Goal: Communication & Community: Answer question/provide support

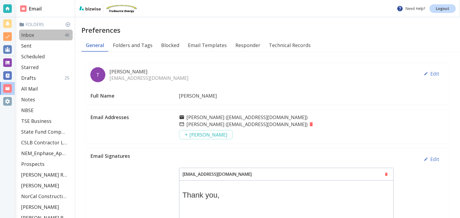
click at [33, 34] on p "Inbox" at bounding box center [27, 35] width 13 height 6
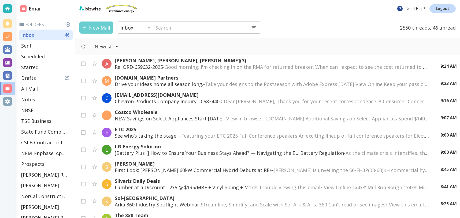
click at [100, 27] on button "New Mail" at bounding box center [96, 27] width 34 height 12
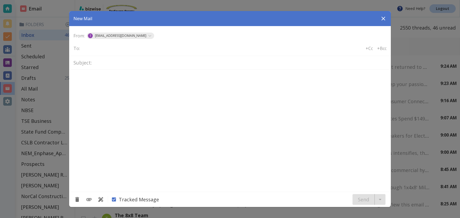
type textarea "<div class="bizwise_content"></div><div class="gmail_signature"><br>--<br><p>Th…"
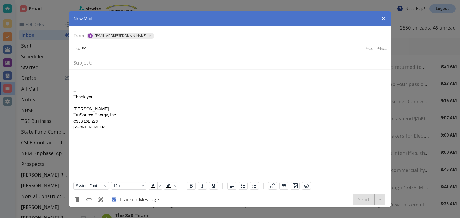
type input "b"
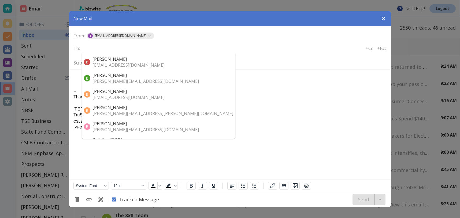
type input "r"
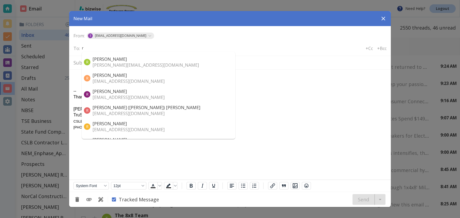
click at [104, 113] on p "rbaker350@gmail.com" at bounding box center [147, 113] width 108 height 6
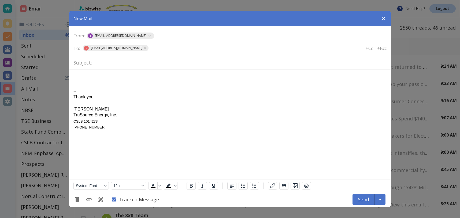
click at [101, 64] on input "text" at bounding box center [240, 62] width 293 height 9
paste input "BIPVC25-007857"
type input "BIPVC25-007857"
click at [78, 74] on body "-- Thank you, Tony Cilenti TruSource Energy, Inc. CSLB 1014273 925 858 4220" at bounding box center [229, 102] width 313 height 56
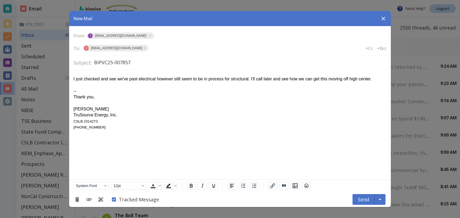
click at [384, 79] on div "I just checked and see we've past electrical however still seem to be in proces…" at bounding box center [229, 79] width 313 height 6
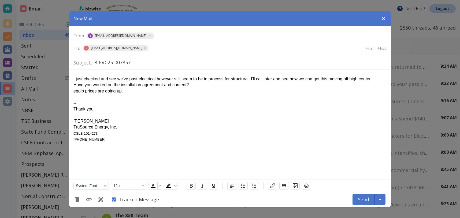
click at [73, 89] on html "I just checked and see we've past electrical however still seem to be in proces…" at bounding box center [230, 107] width 322 height 77
drag, startPoint x: 73, startPoint y: 90, endPoint x: 139, endPoint y: 95, distance: 65.6
click at [73, 90] on div "equip prices are going up." at bounding box center [229, 91] width 313 height 6
click at [160, 65] on input "BIPVC25-007857" at bounding box center [240, 62] width 293 height 9
type input "BIPVC25-007857 status"
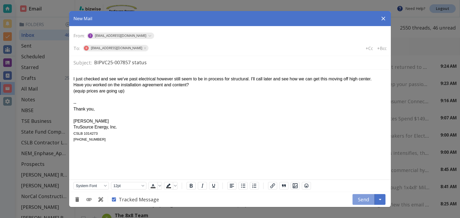
click at [366, 198] on button "Send" at bounding box center [364, 199] width 22 height 11
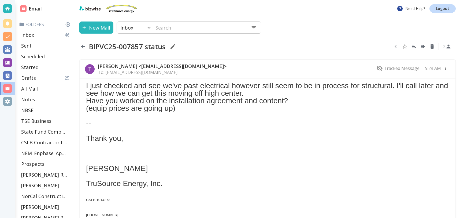
click at [395, 47] on icon "button" at bounding box center [396, 46] width 6 height 6
click at [384, 45] on icon "Move to Folder" at bounding box center [384, 46] width 6 height 6
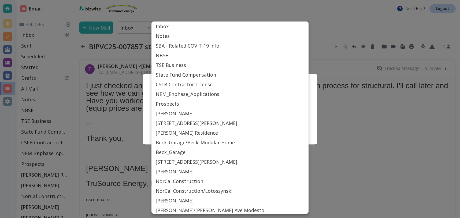
click at [274, 0] on body "Need Help? Logout Email Folders Inbox 46 Sent Scheduled Starred Drafts 25 All M…" at bounding box center [230, 0] width 460 height 0
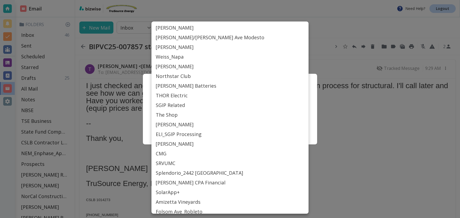
scroll to position [204, 0]
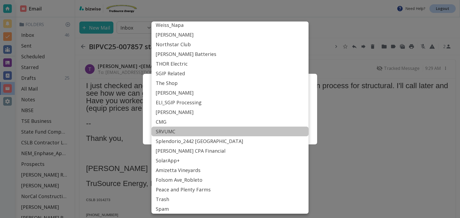
click at [189, 132] on li "SRVUMC" at bounding box center [230, 131] width 157 height 10
type input "Label_77"
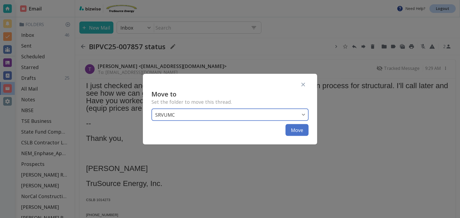
click at [292, 130] on button "Move" at bounding box center [297, 130] width 23 height 12
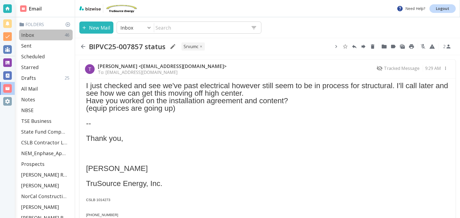
click at [45, 34] on div "Inbox 46" at bounding box center [46, 35] width 54 height 11
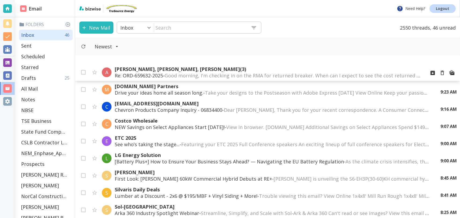
click at [163, 69] on p "Ariana Kent, Lalo Contreras, Tony Cilenti (3)" at bounding box center [268, 69] width 307 height 6
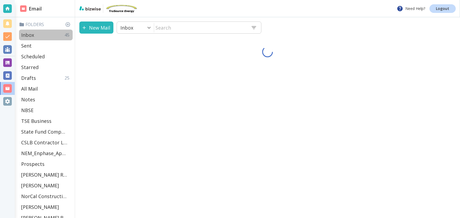
click at [45, 36] on div "Inbox 45" at bounding box center [46, 35] width 54 height 11
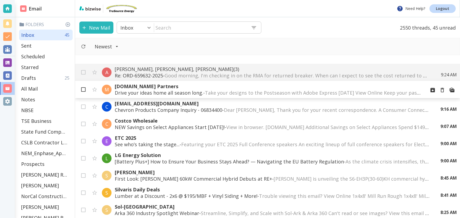
click at [84, 89] on input "checkbox" at bounding box center [83, 90] width 10 height 10
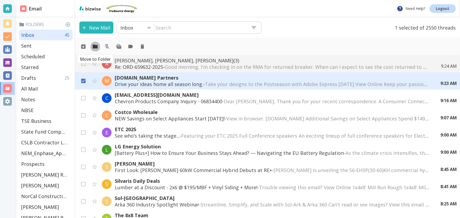
click at [96, 46] on icon "Move to Folder" at bounding box center [95, 47] width 5 height 4
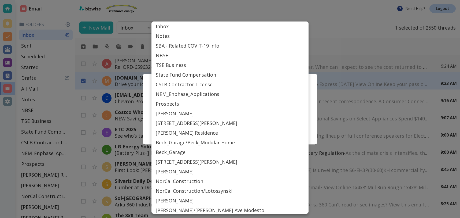
click at [208, 0] on body "Need Help? Logout Email Folders Inbox 45 Sent Scheduled Starred Drafts 25 All M…" at bounding box center [230, 0] width 460 height 0
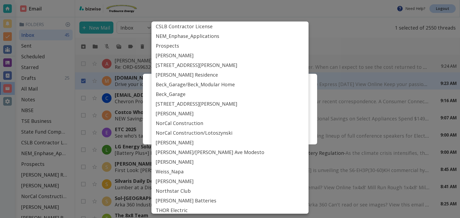
scroll to position [204, 0]
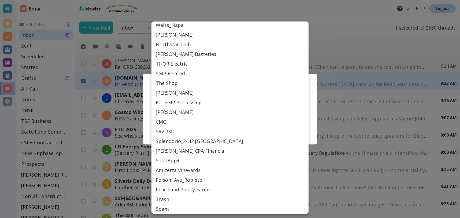
click at [171, 208] on li "Spam" at bounding box center [230, 209] width 157 height 10
type input "SPAM"
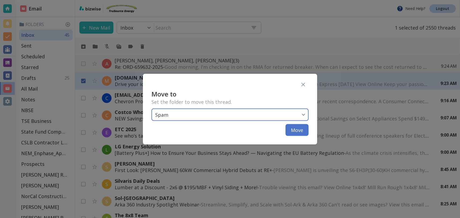
click at [303, 129] on button "Move" at bounding box center [297, 130] width 23 height 12
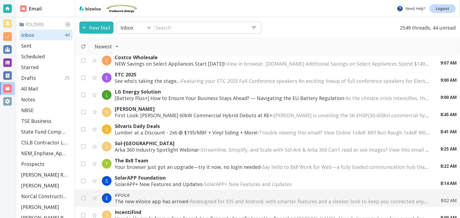
scroll to position [46, 0]
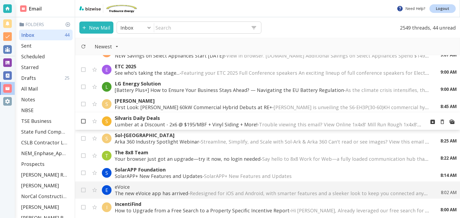
click at [85, 121] on input "checkbox" at bounding box center [83, 122] width 10 height 10
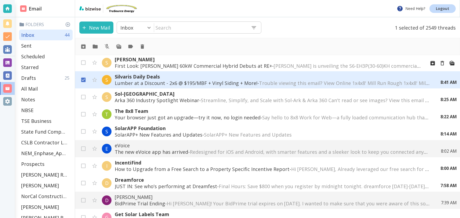
scroll to position [88, 0]
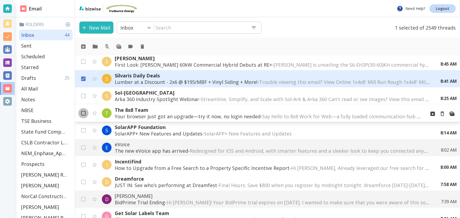
click at [84, 114] on input "checkbox" at bounding box center [83, 114] width 10 height 10
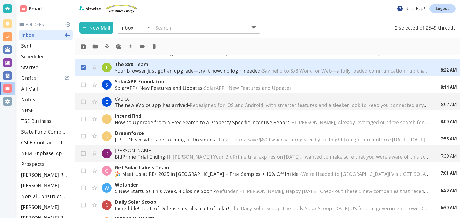
scroll to position [144, 0]
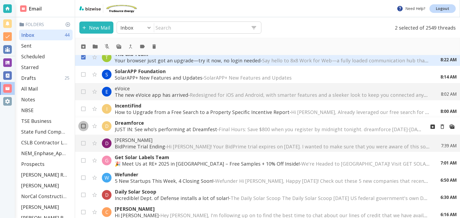
click at [83, 126] on input "checkbox" at bounding box center [83, 127] width 10 height 10
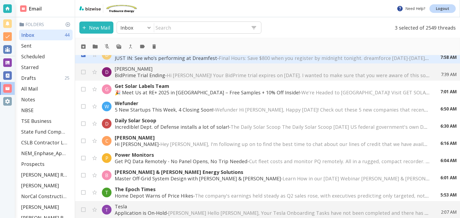
scroll to position [216, 0]
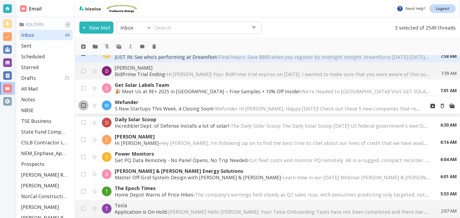
click at [84, 105] on input "checkbox" at bounding box center [83, 106] width 10 height 10
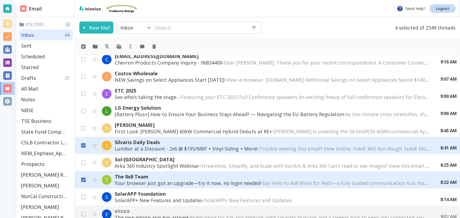
scroll to position [0, 0]
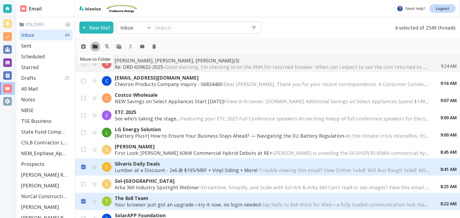
click at [96, 47] on icon "Move to Folder" at bounding box center [95, 47] width 5 height 4
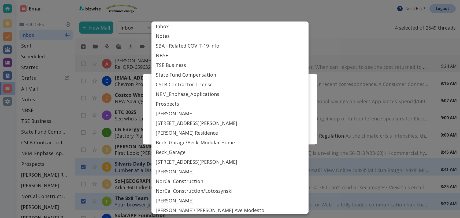
click at [213, 0] on body "Need Help? Logout Email Folders Inbox 44 Sent Scheduled Starred Drafts 25 All M…" at bounding box center [230, 0] width 460 height 0
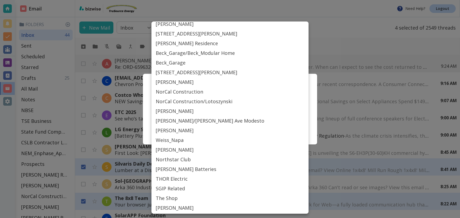
scroll to position [204, 0]
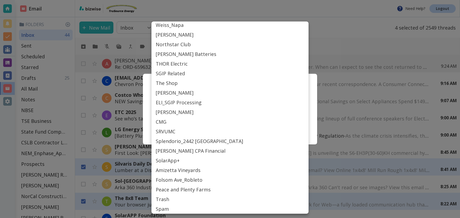
click at [165, 206] on li "Spam" at bounding box center [230, 209] width 157 height 10
type input "SPAM"
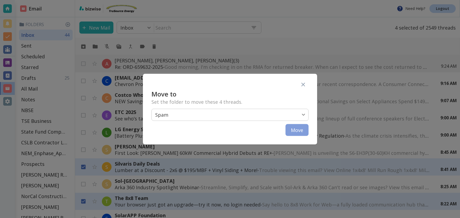
click at [298, 130] on button "Move" at bounding box center [297, 130] width 23 height 12
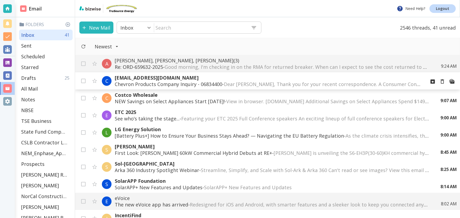
click at [146, 82] on p "Chevron Products Company Inquiry - 06834400 - Dear Tony Cilenti, Thank you for …" at bounding box center [268, 84] width 307 height 6
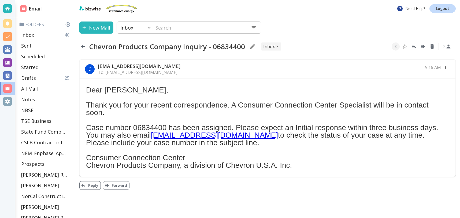
click at [27, 33] on p "Inbox" at bounding box center [27, 35] width 13 height 6
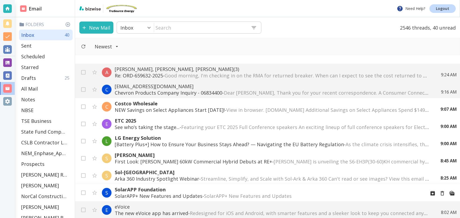
click at [176, 192] on p "SolarAPP+ New Features and Updates - SolarAPP+ New Features and Updates ͏ ‌ ͏ ‌…" at bounding box center [268, 195] width 307 height 6
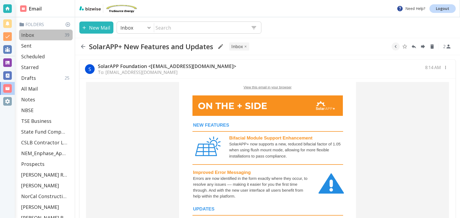
click at [32, 35] on p "Inbox" at bounding box center [27, 35] width 13 height 6
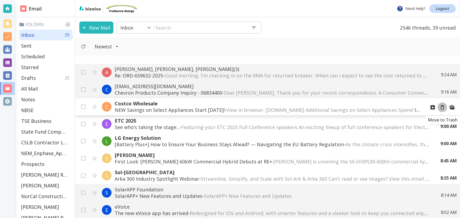
click at [443, 106] on icon "Move to Trash" at bounding box center [443, 107] width 6 height 6
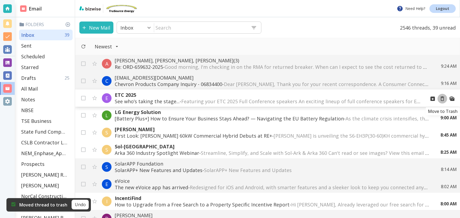
click at [444, 97] on icon "Move to Trash" at bounding box center [443, 98] width 6 height 6
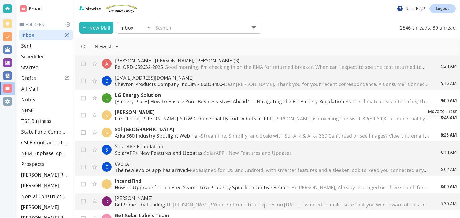
click at [0, 0] on icon "Move to Trash" at bounding box center [0, 0] width 0 height 0
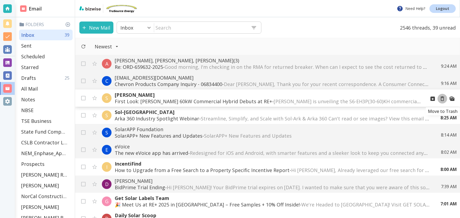
click at [441, 98] on icon "Move to Trash" at bounding box center [443, 98] width 6 height 6
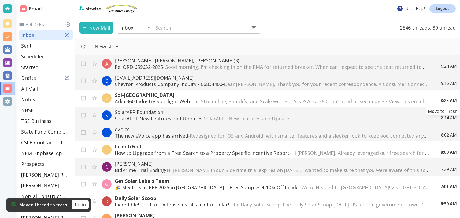
click at [0, 0] on icon "Move to Trash" at bounding box center [0, 0] width 0 height 0
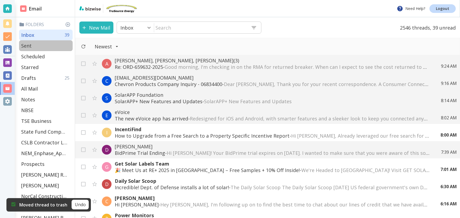
click at [38, 46] on div "Sent" at bounding box center [46, 45] width 54 height 11
type input "1"
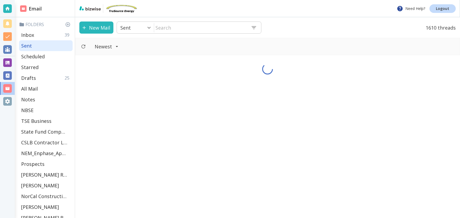
click at [194, 25] on input "text" at bounding box center [200, 27] width 93 height 11
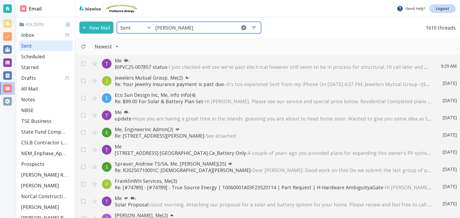
type input "jon"
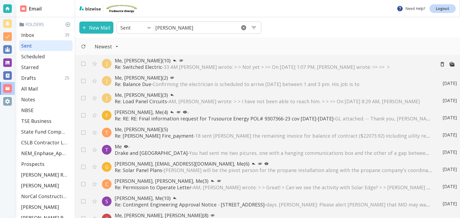
click at [126, 64] on p "Re: Switched Electric - 33 AM Jon Wagner wrote: > > Not yet > >> On May 5, 2025…" at bounding box center [273, 67] width 317 height 6
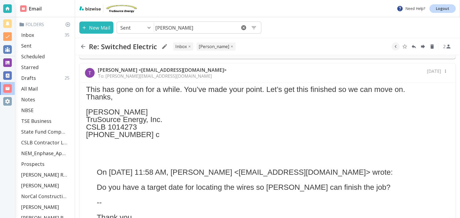
scroll to position [207, 0]
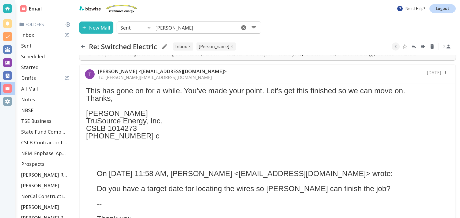
click at [223, 77] on div "T Tony Cilenti <tcilenti@trusourceenergy.com> To: jonw@jrwagnerfire.com Aug 19" at bounding box center [268, 74] width 376 height 19
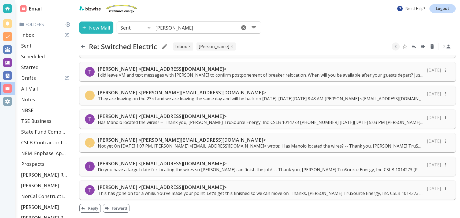
click at [258, 185] on p "Tony Cilenti <tcilenti@trusourceenergy.com>" at bounding box center [261, 186] width 326 height 6
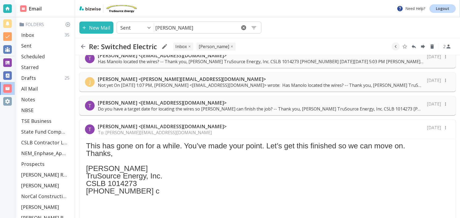
scroll to position [151, 0]
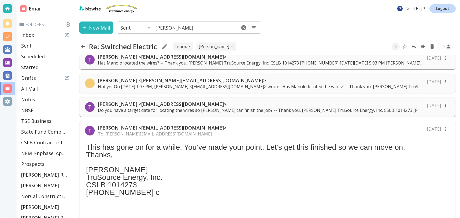
click at [284, 134] on div "T Tony Cilenti <tcilenti@trusourceenergy.com> To: jonw@jrwagnerfire.com Aug 19" at bounding box center [268, 130] width 376 height 19
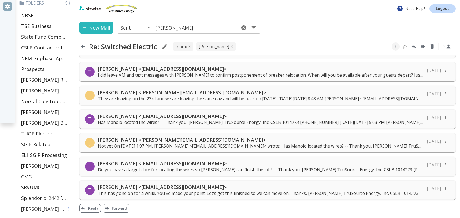
scroll to position [190, 0]
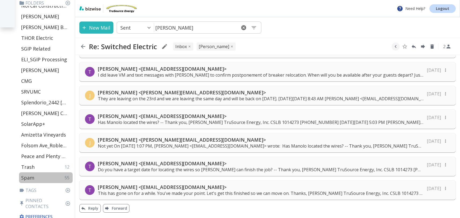
click at [31, 177] on p "Spam" at bounding box center [27, 177] width 13 height 6
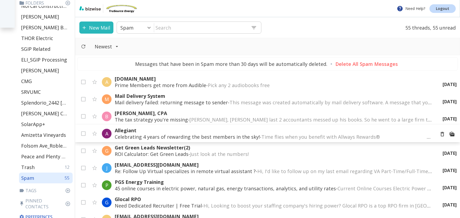
scroll to position [799, 0]
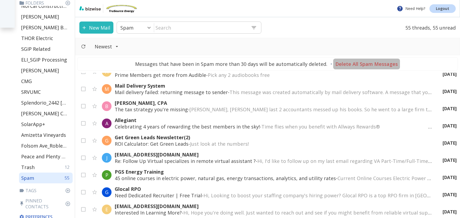
click at [374, 64] on p "Delete All Spam Messages" at bounding box center [367, 64] width 62 height 6
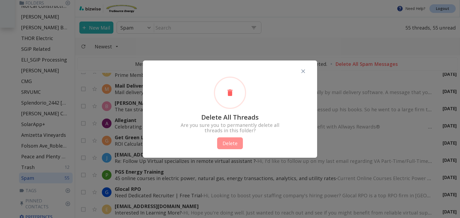
click at [237, 144] on button "Delete" at bounding box center [230, 143] width 26 height 12
